Goal: Information Seeking & Learning: Find specific fact

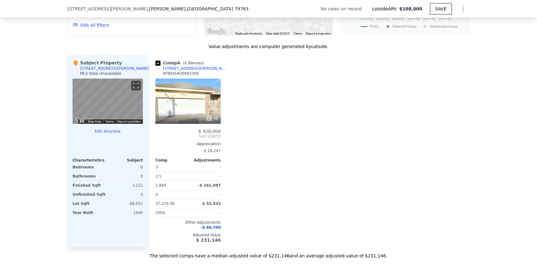
scroll to position [574, 0]
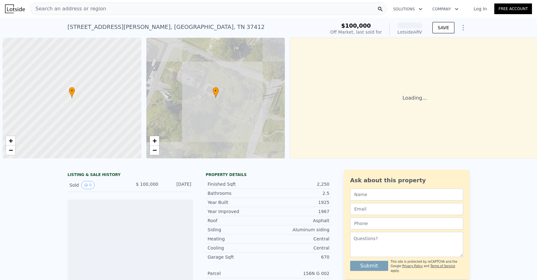
scroll to position [0, 3]
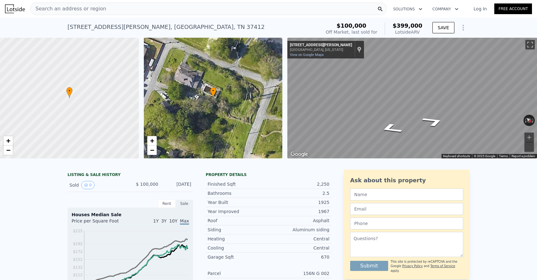
click at [234, 9] on div "Search an address or region" at bounding box center [208, 9] width 357 height 13
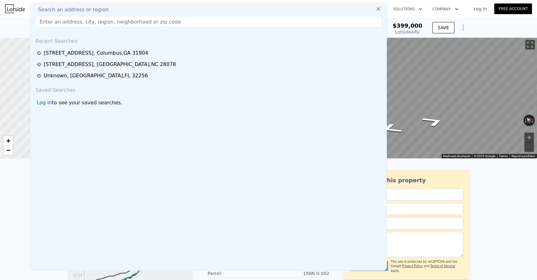
type input "[PHONE_NUMBER]"
click at [477, 30] on div "[STREET_ADDRESS][PERSON_NAME] Sold [DATE] for $100k (~ARV $399k ) $100,000 Off …" at bounding box center [268, 28] width 537 height 20
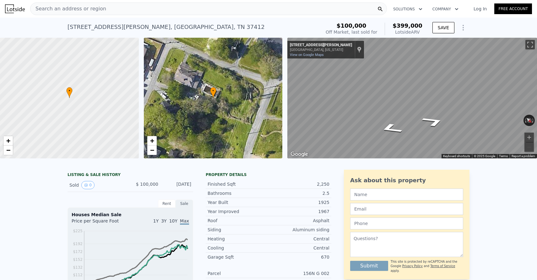
click at [192, 12] on div "Search an address or region" at bounding box center [208, 9] width 357 height 13
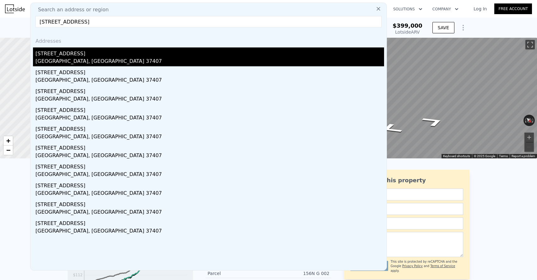
type input "[STREET_ADDRESS]"
click at [124, 55] on div "[STREET_ADDRESS]" at bounding box center [209, 52] width 348 height 10
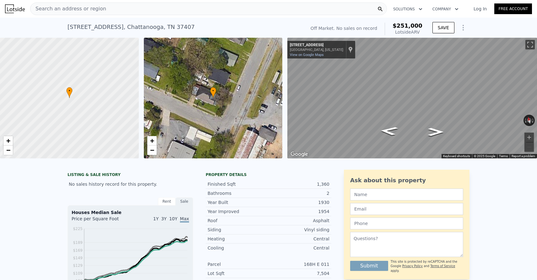
click at [149, 11] on div "Search an address or region" at bounding box center [208, 9] width 357 height 13
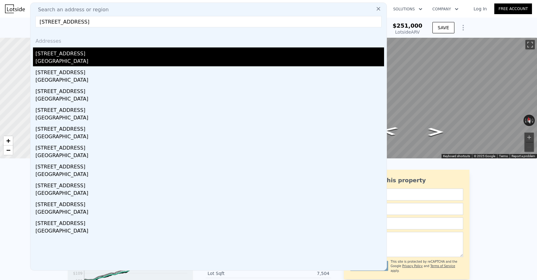
type input "[STREET_ADDRESS]"
click at [105, 56] on div "[STREET_ADDRESS]" at bounding box center [209, 52] width 348 height 10
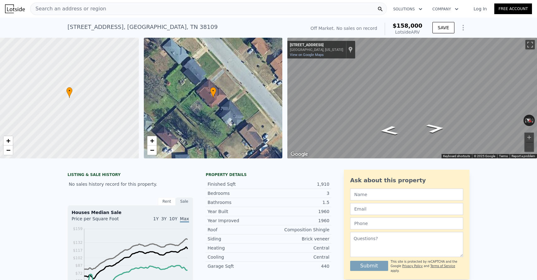
click at [150, 9] on div "Search an address or region" at bounding box center [208, 9] width 357 height 13
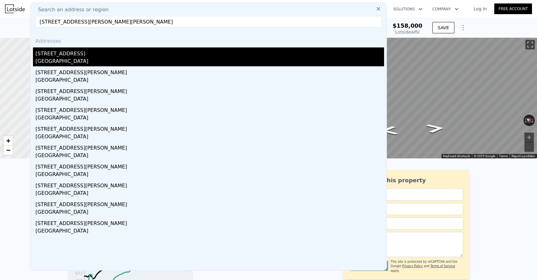
type input "⁠[STREET_ADDRESS][PERSON_NAME][PERSON_NAME]"
click at [134, 54] on div "[STREET_ADDRESS]" at bounding box center [209, 52] width 348 height 10
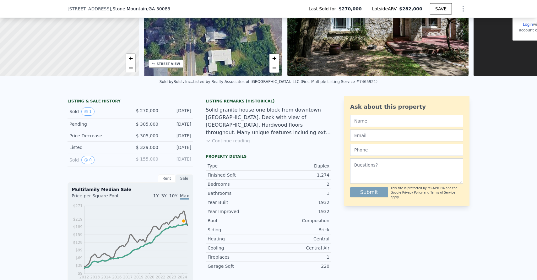
scroll to position [92, 0]
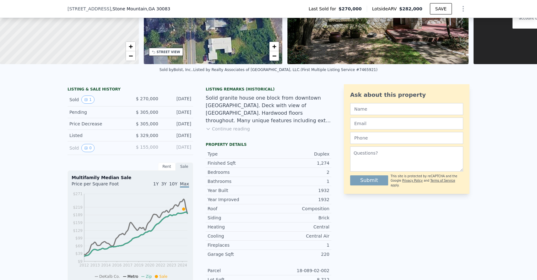
click at [222, 10] on div "[STREET_ADDRESS] Last Sold for $270,000 Lotside ARV $282,000 SAVE" at bounding box center [268, 9] width 402 height 18
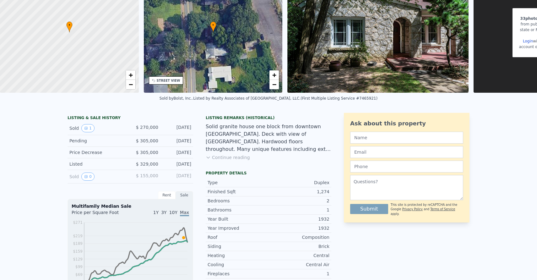
scroll to position [0, 0]
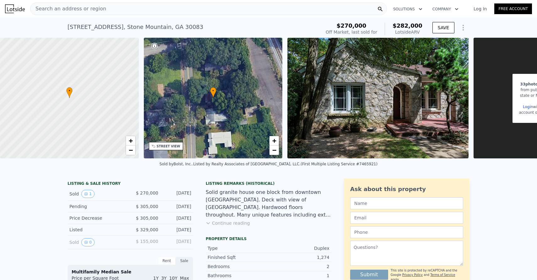
click at [202, 12] on div "Search an address or region" at bounding box center [208, 9] width 357 height 13
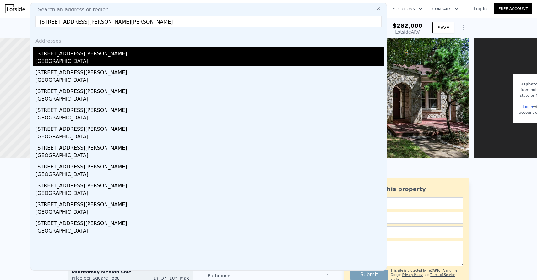
type input "[STREET_ADDRESS][PERSON_NAME][PERSON_NAME]"
click at [123, 53] on div "[STREET_ADDRESS][PERSON_NAME]" at bounding box center [209, 52] width 348 height 10
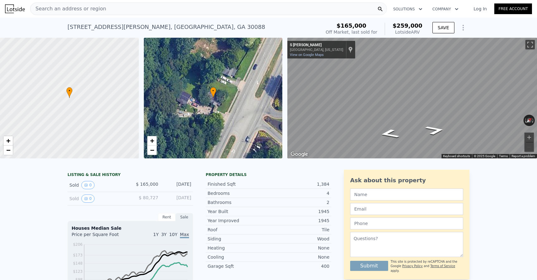
click at [133, 8] on div "Search an address or region" at bounding box center [208, 9] width 357 height 13
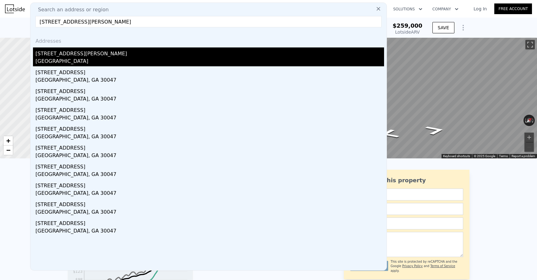
type input "[STREET_ADDRESS][PERSON_NAME]"
click at [107, 54] on div "[STREET_ADDRESS][PERSON_NAME]" at bounding box center [209, 52] width 348 height 10
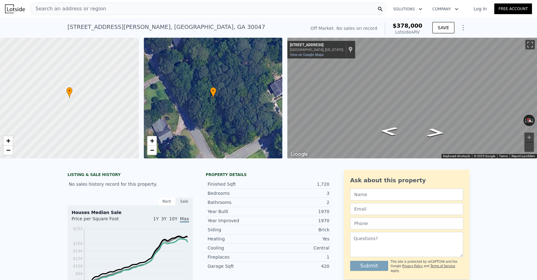
click at [179, 10] on div "Search an address or region" at bounding box center [208, 9] width 357 height 13
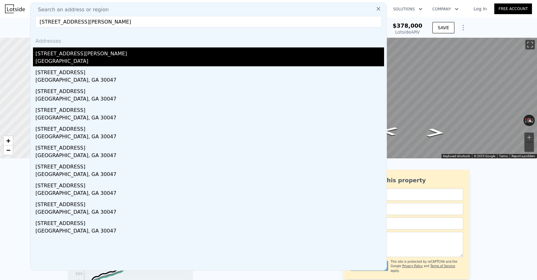
type input "[STREET_ADDRESS][PERSON_NAME]"
click at [124, 61] on div "[GEOGRAPHIC_DATA]" at bounding box center [209, 61] width 348 height 9
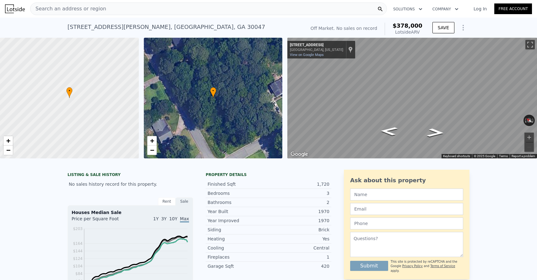
click at [155, 7] on div "Search an address or region" at bounding box center [208, 9] width 357 height 13
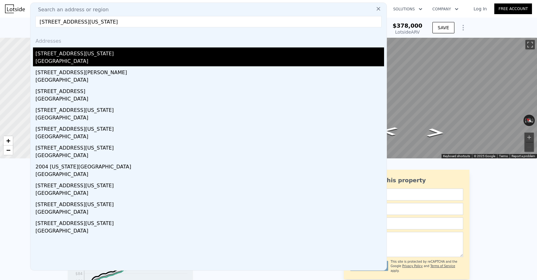
type input "[STREET_ADDRESS][US_STATE]"
click at [110, 53] on div "[STREET_ADDRESS][US_STATE]" at bounding box center [209, 52] width 348 height 10
